Goal: Find specific page/section: Find specific page/section

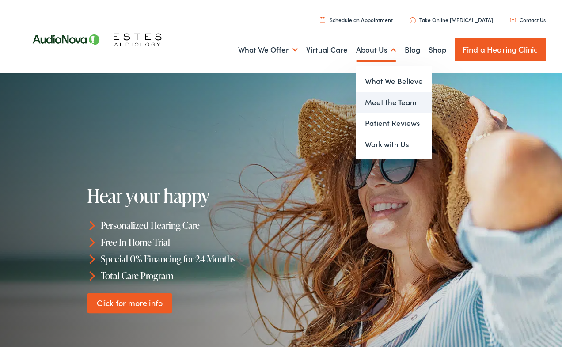
click at [380, 99] on link "Meet the Team" at bounding box center [394, 100] width 76 height 21
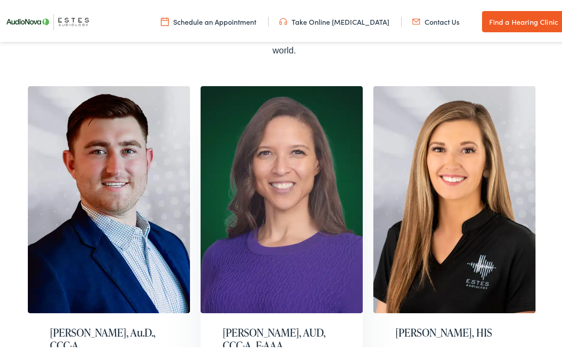
scroll to position [265, 0]
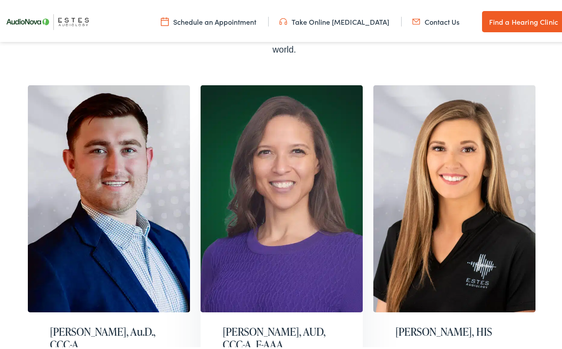
click at [272, 324] on h2 "Elizabeth Mitchell, AUD, CCC-A, F-AAA" at bounding box center [282, 337] width 118 height 26
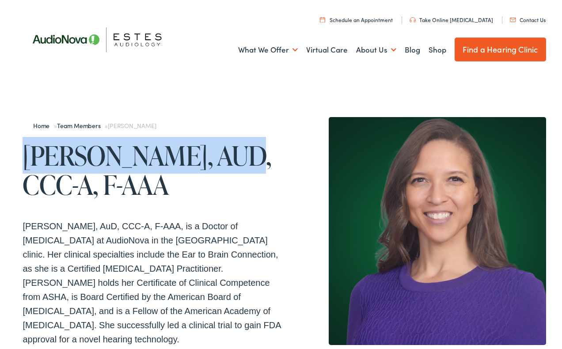
drag, startPoint x: 19, startPoint y: 136, endPoint x: 211, endPoint y: 166, distance: 195.0
click at [212, 165] on div "Home » Team Members » [PERSON_NAME] [PERSON_NAME], AUD, CCC-A, F-AAA [PERSON_NA…" at bounding box center [284, 348] width 569 height 554
drag, startPoint x: 211, startPoint y: 166, endPoint x: 189, endPoint y: 163, distance: 22.3
copy h1 "[PERSON_NAME]"
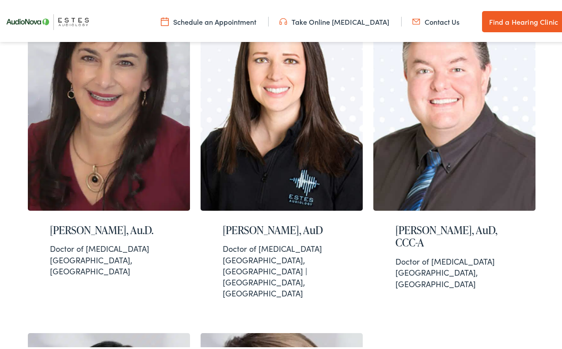
scroll to position [663, 0]
